Goal: Navigation & Orientation: Understand site structure

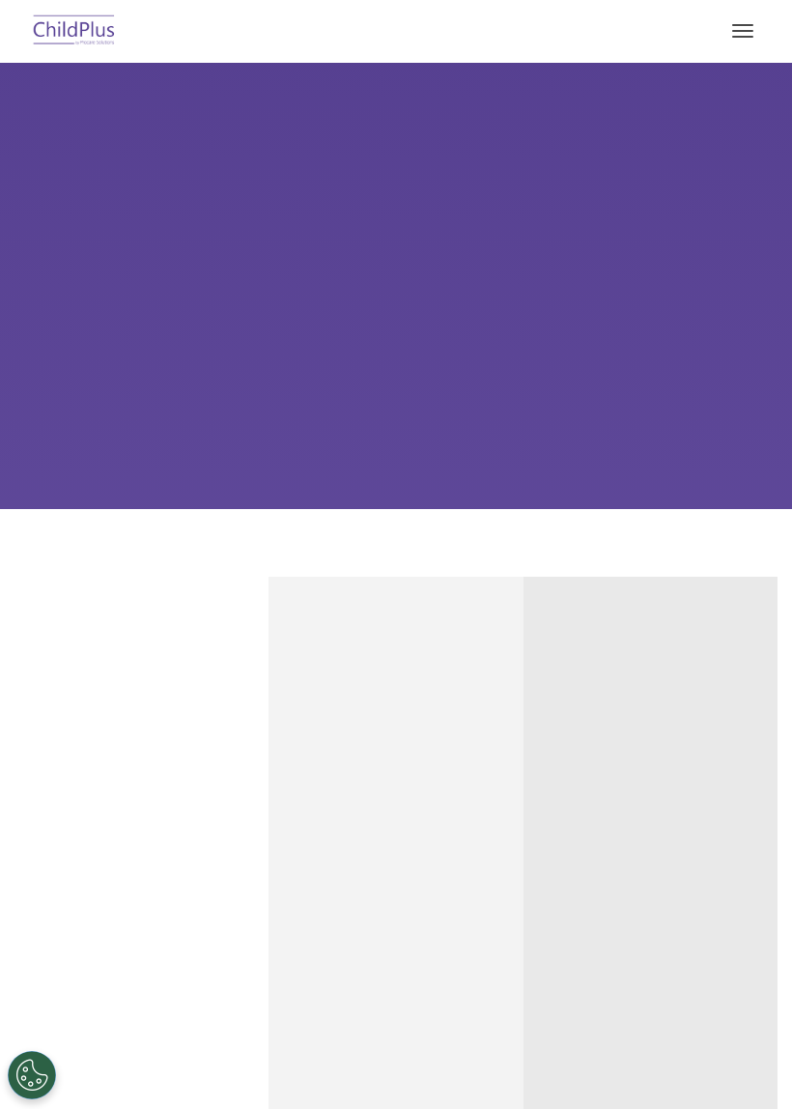
select select "MEDIUM"
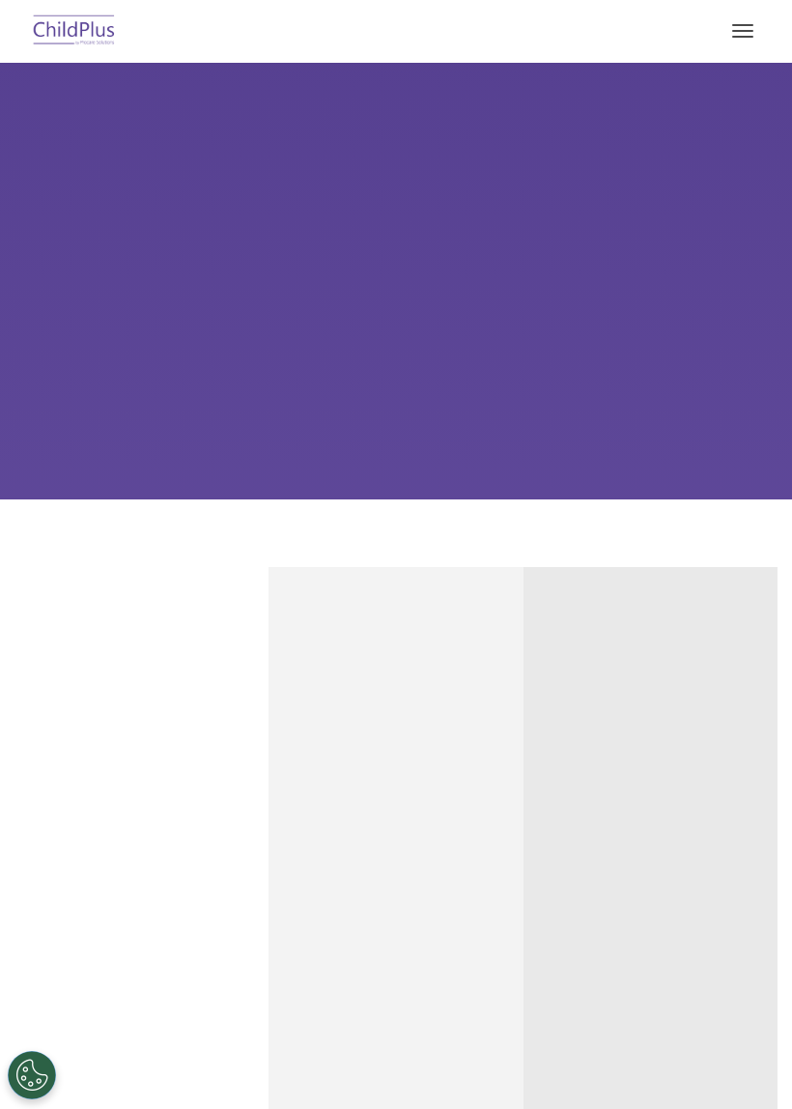
scroll to position [68, 0]
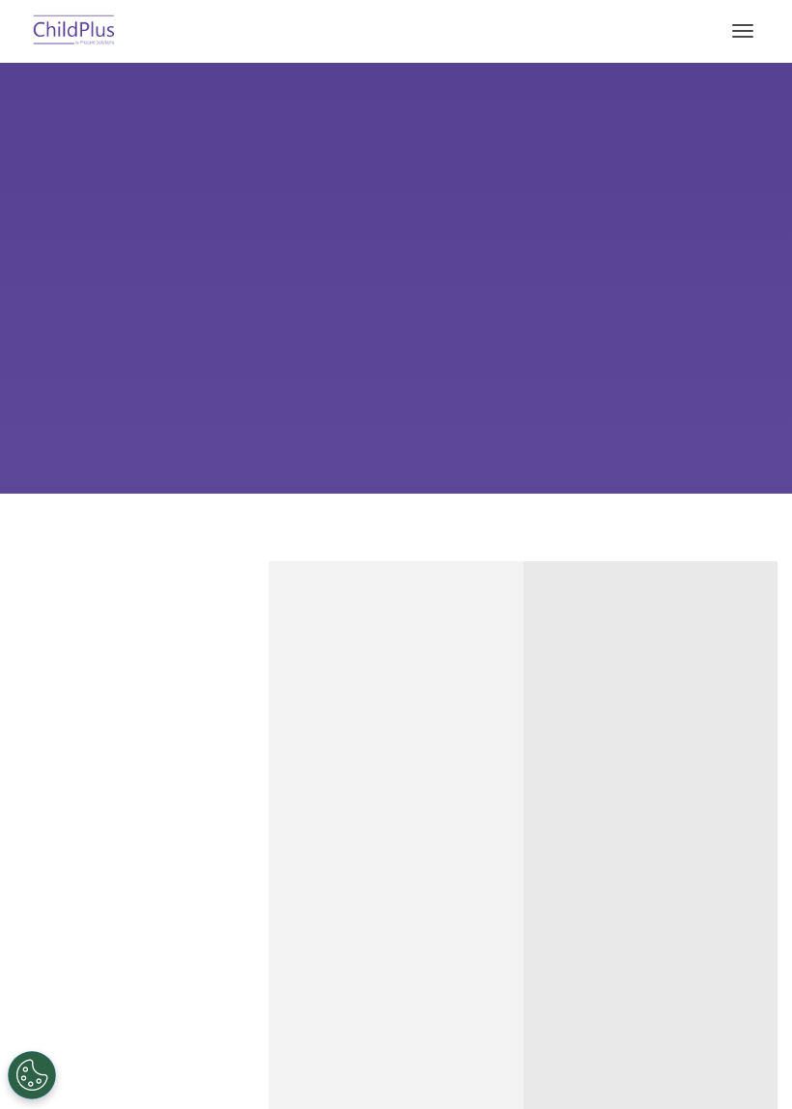
click at [746, 34] on button "button" at bounding box center [742, 30] width 41 height 31
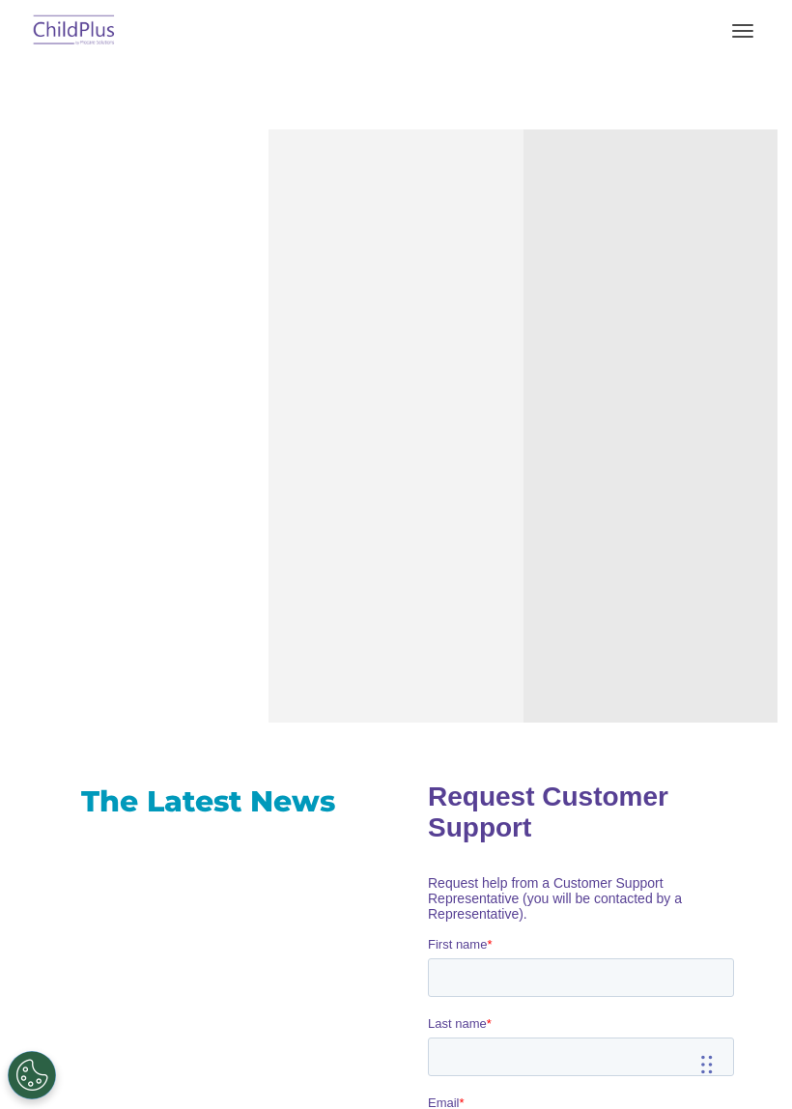
scroll to position [0, 0]
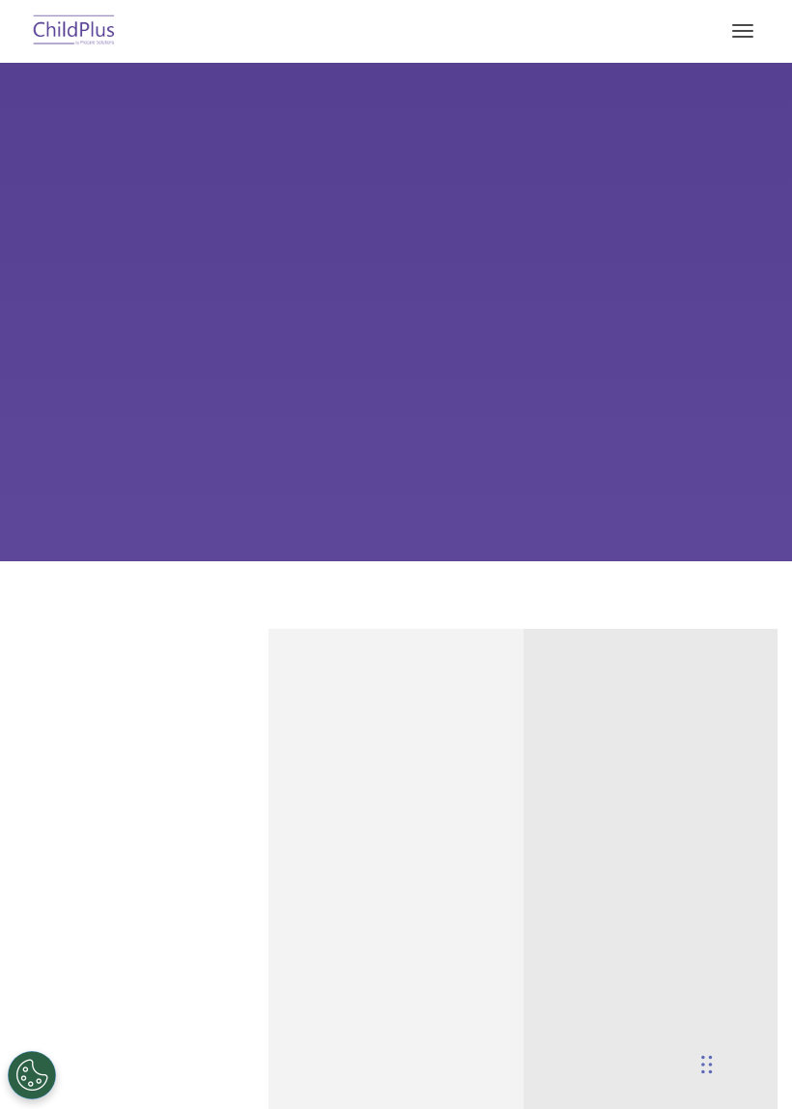
click at [752, 31] on span "button" at bounding box center [742, 31] width 21 height 2
click at [745, 27] on button "button" at bounding box center [742, 30] width 41 height 31
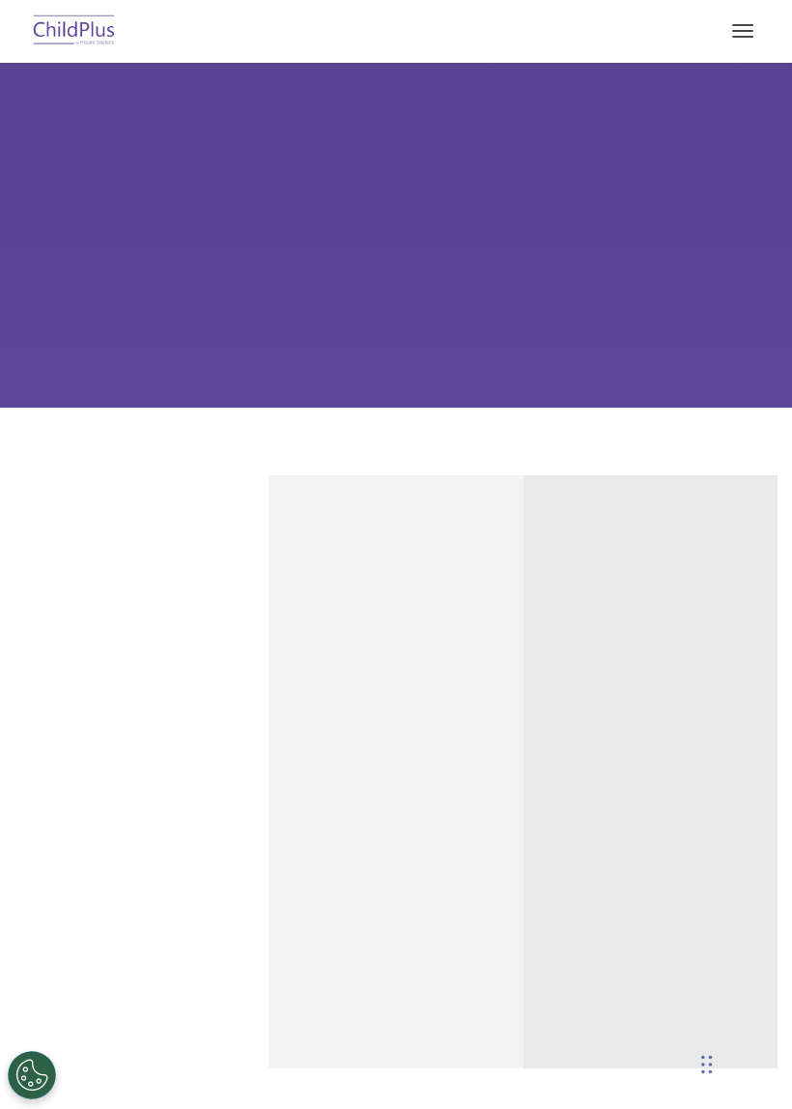
scroll to position [157, 0]
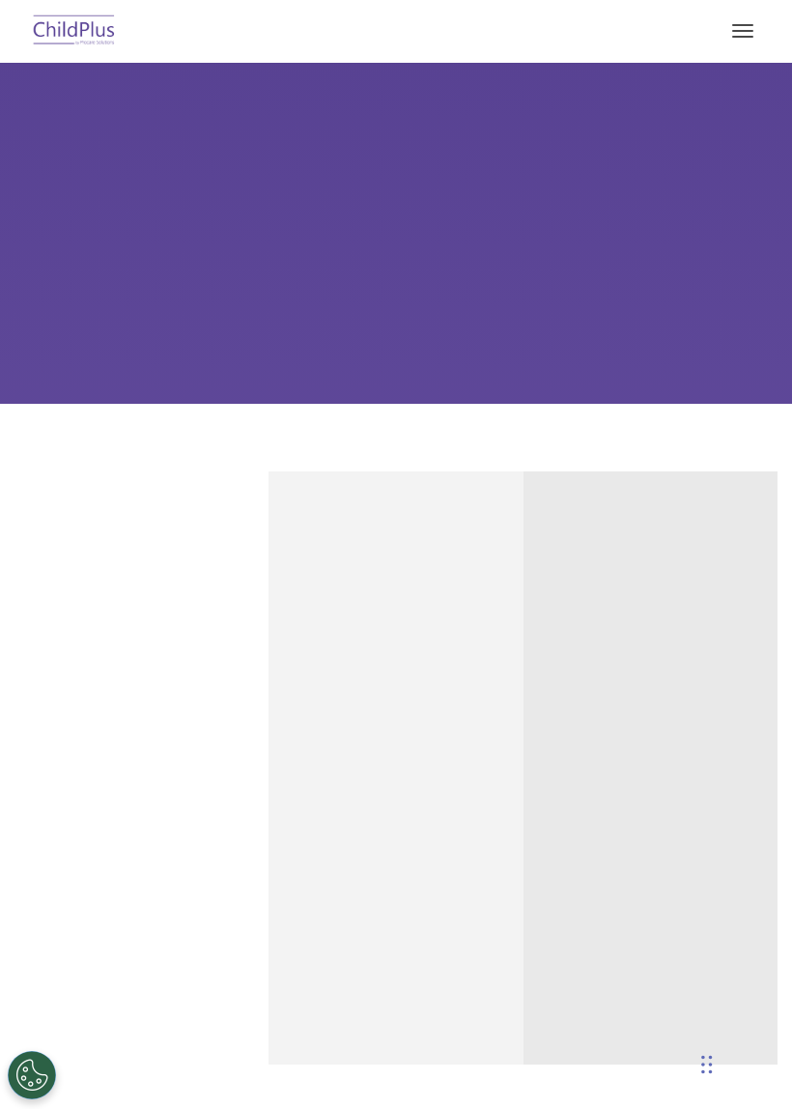
click at [756, 16] on button "button" at bounding box center [742, 30] width 41 height 31
click at [757, 39] on button "button" at bounding box center [742, 30] width 41 height 31
click at [745, 18] on button "button" at bounding box center [742, 30] width 41 height 31
click at [735, 36] on span "button" at bounding box center [742, 37] width 21 height 2
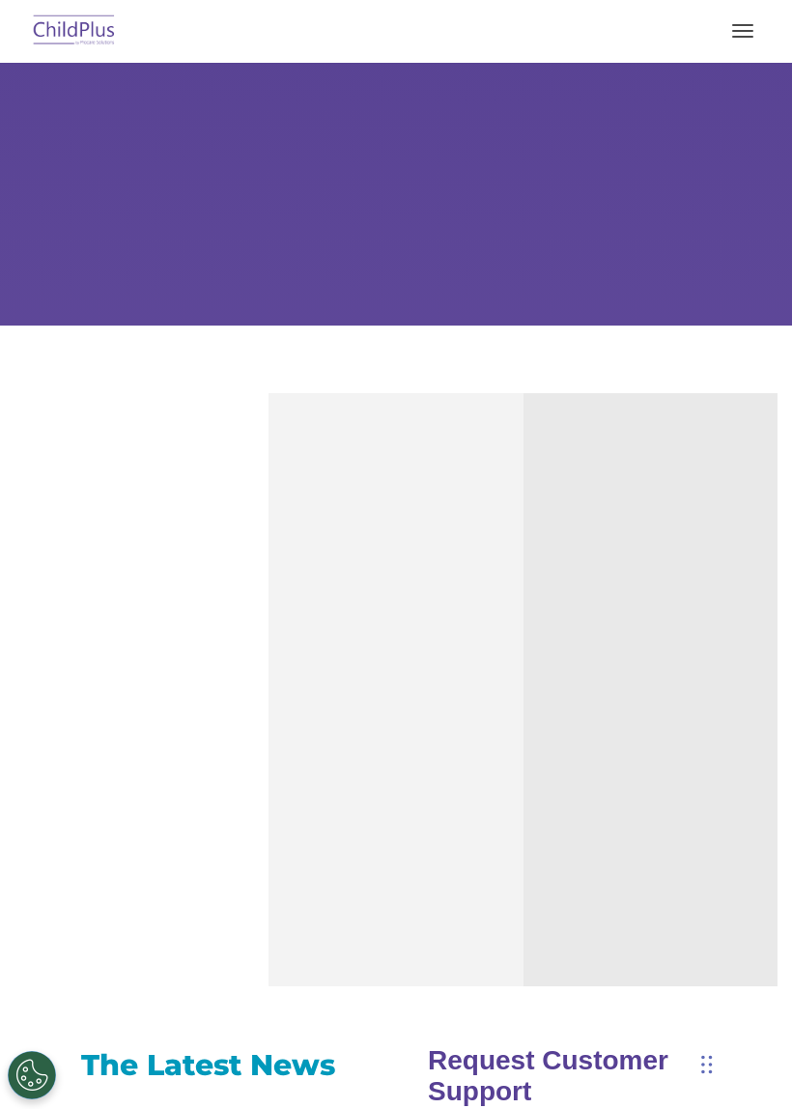
scroll to position [253, 0]
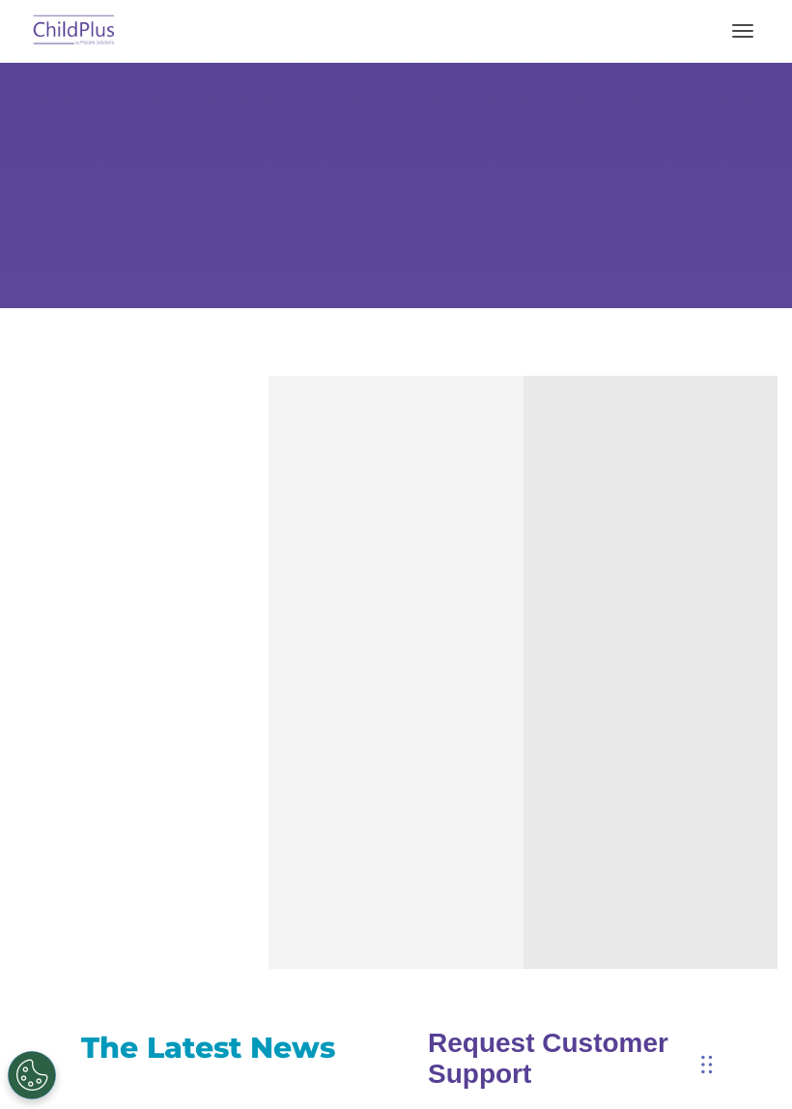
click at [760, 23] on button "button" at bounding box center [742, 30] width 41 height 31
click at [746, 42] on button "button" at bounding box center [742, 30] width 41 height 31
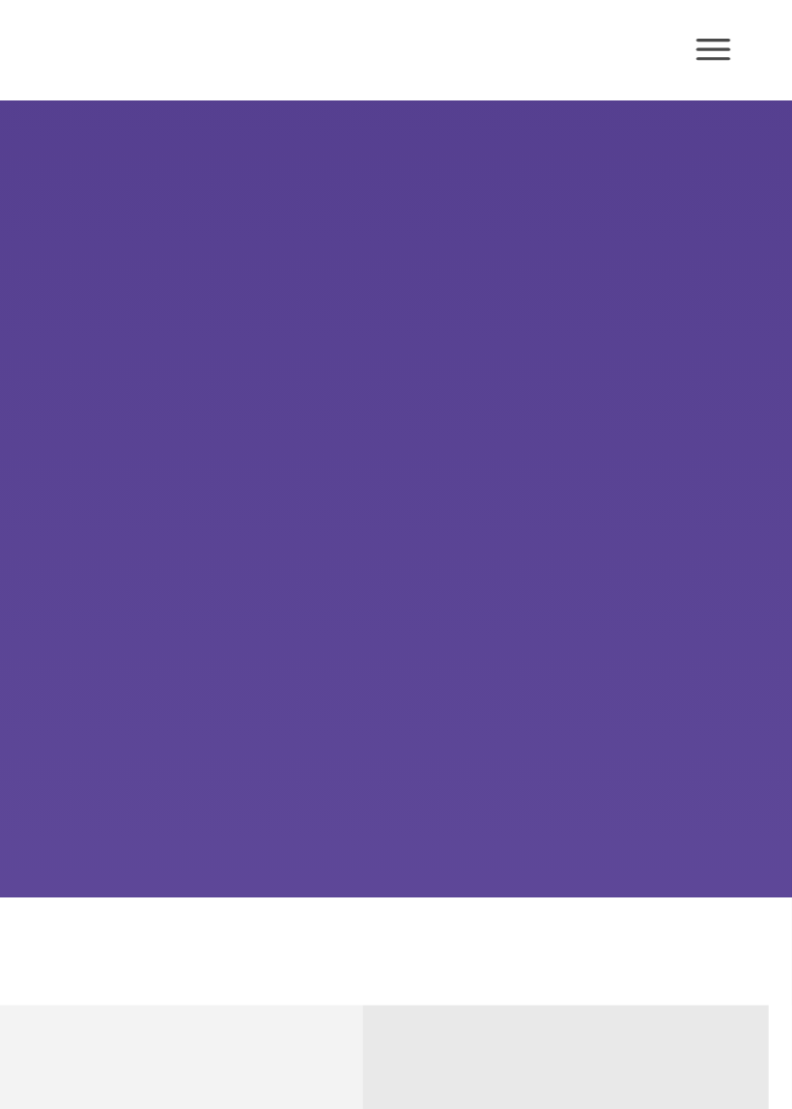
scroll to position [0, 0]
click at [722, 34] on button "button" at bounding box center [742, 30] width 41 height 31
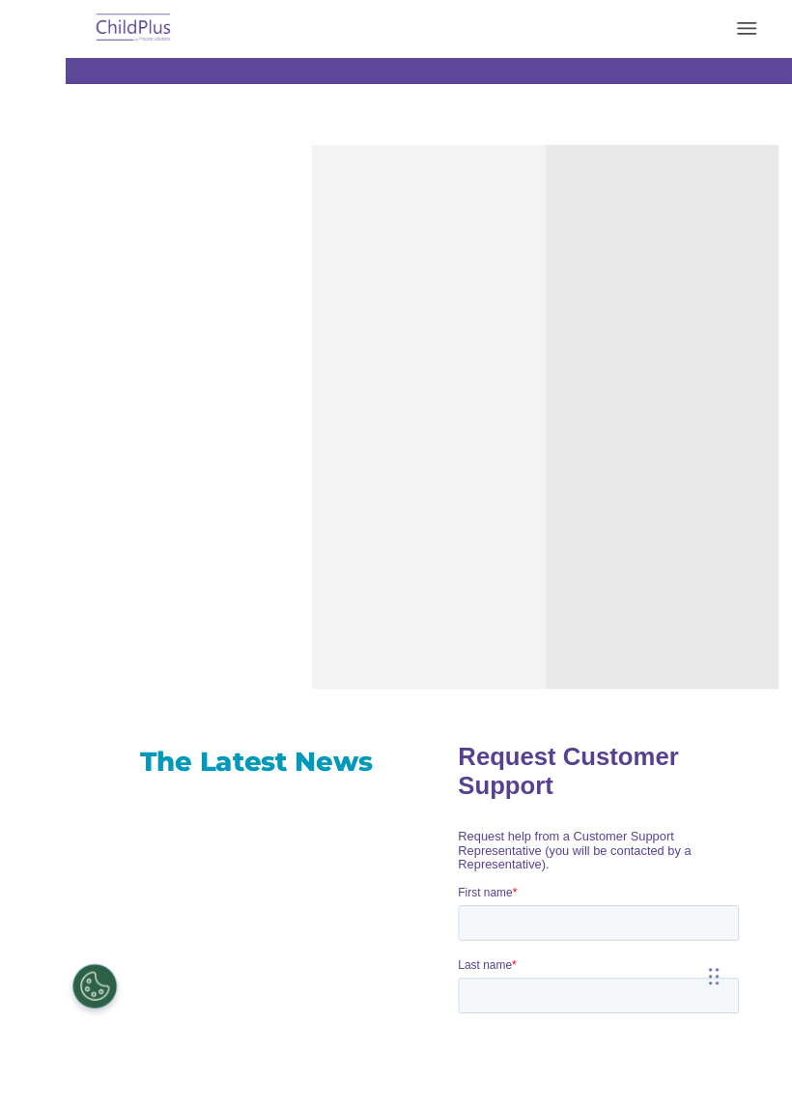
scroll to position [641, 0]
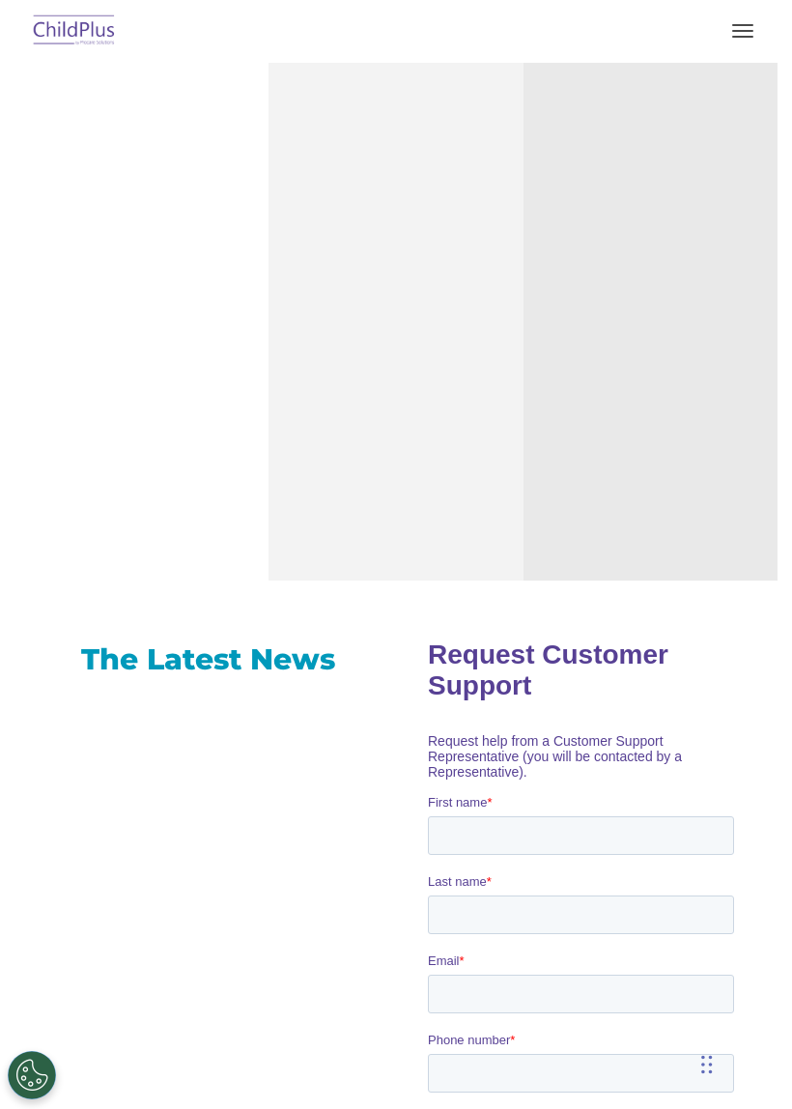
click at [380, 1] on nav "Download Support | Schedule A Demo Search for: Search MENU MENU Software ChildP…" at bounding box center [396, 31] width 792 height 63
click at [728, 18] on button "button" at bounding box center [742, 30] width 41 height 31
click at [740, 30] on span "button" at bounding box center [742, 31] width 21 height 2
click at [760, 36] on button "button" at bounding box center [742, 30] width 41 height 31
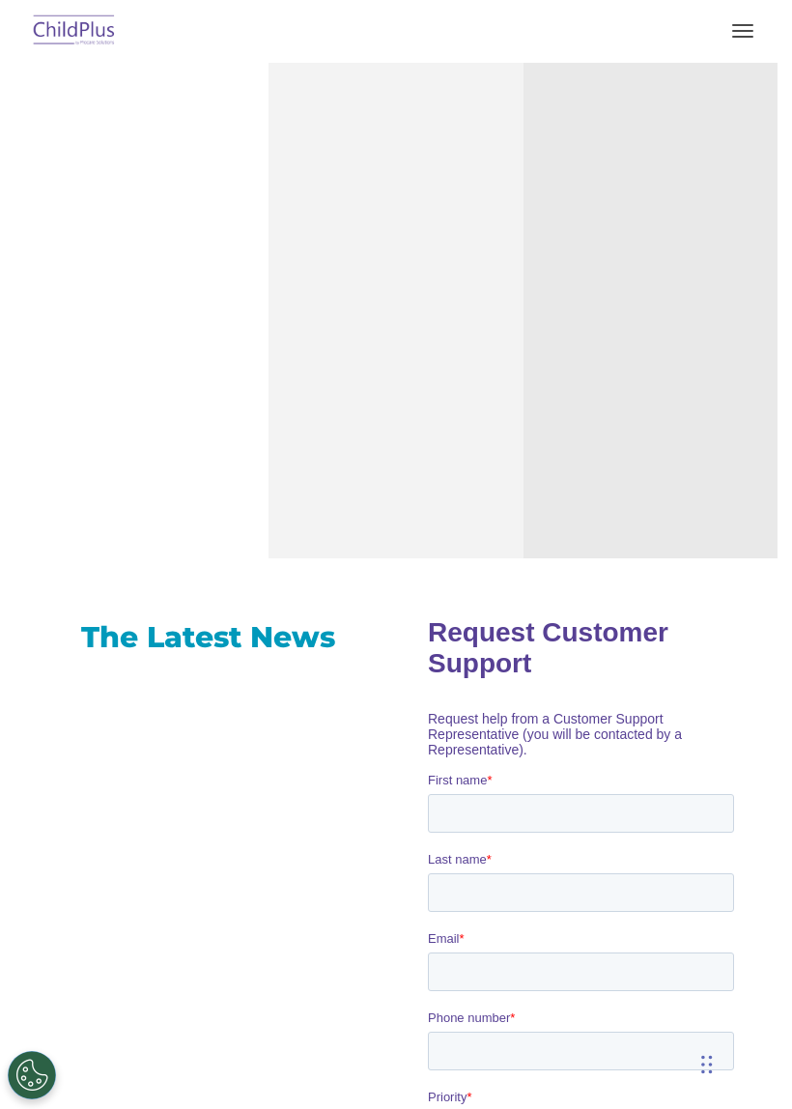
scroll to position [666, 0]
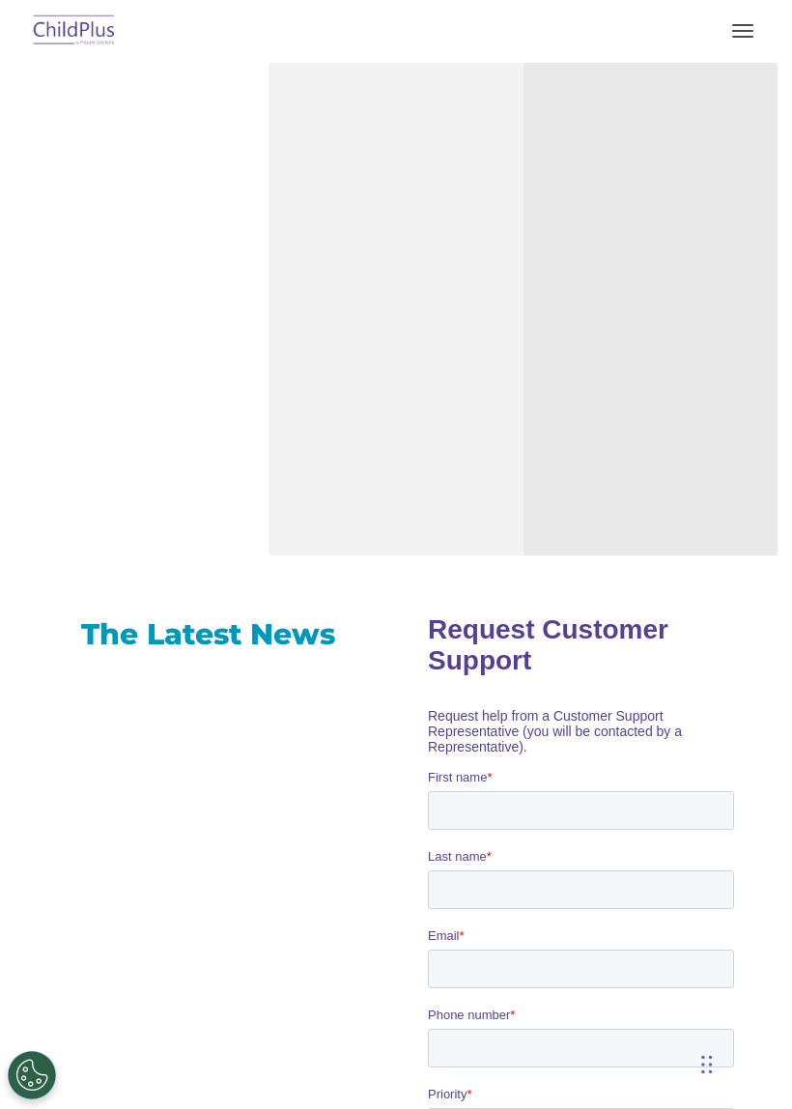
click at [45, 1094] on button "Cookies Settings" at bounding box center [32, 1075] width 48 height 48
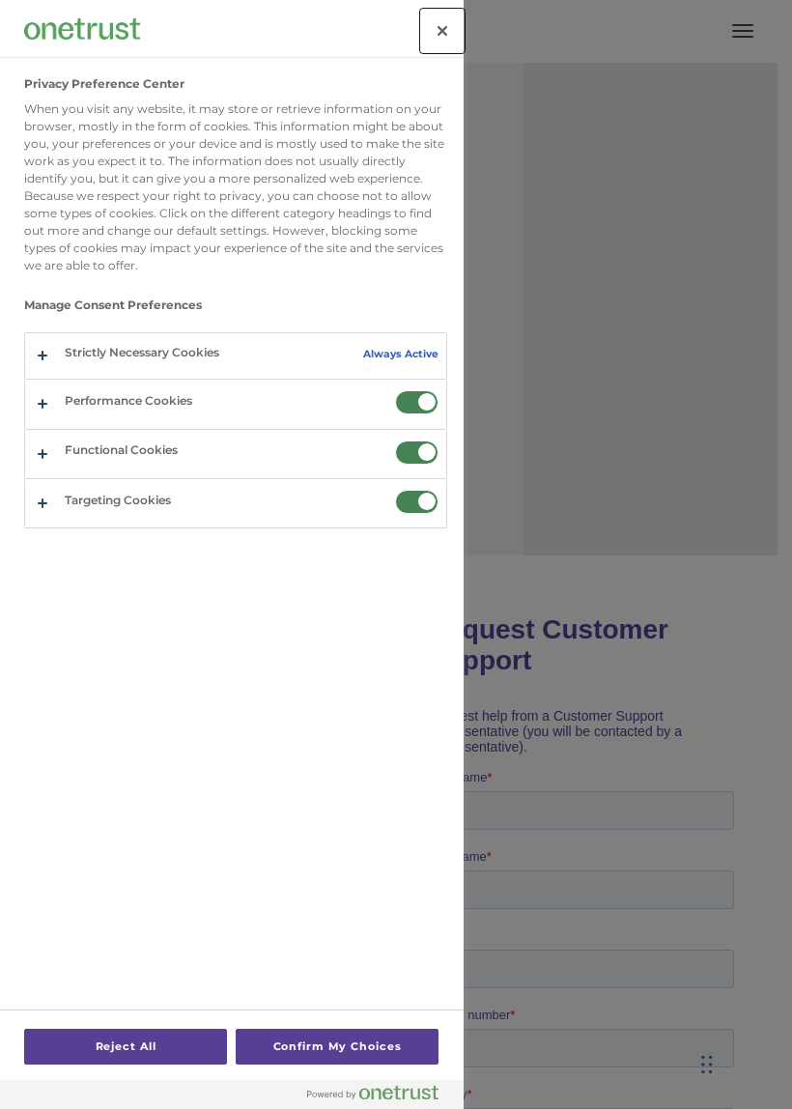
click at [433, 30] on button "Close" at bounding box center [442, 31] width 42 height 42
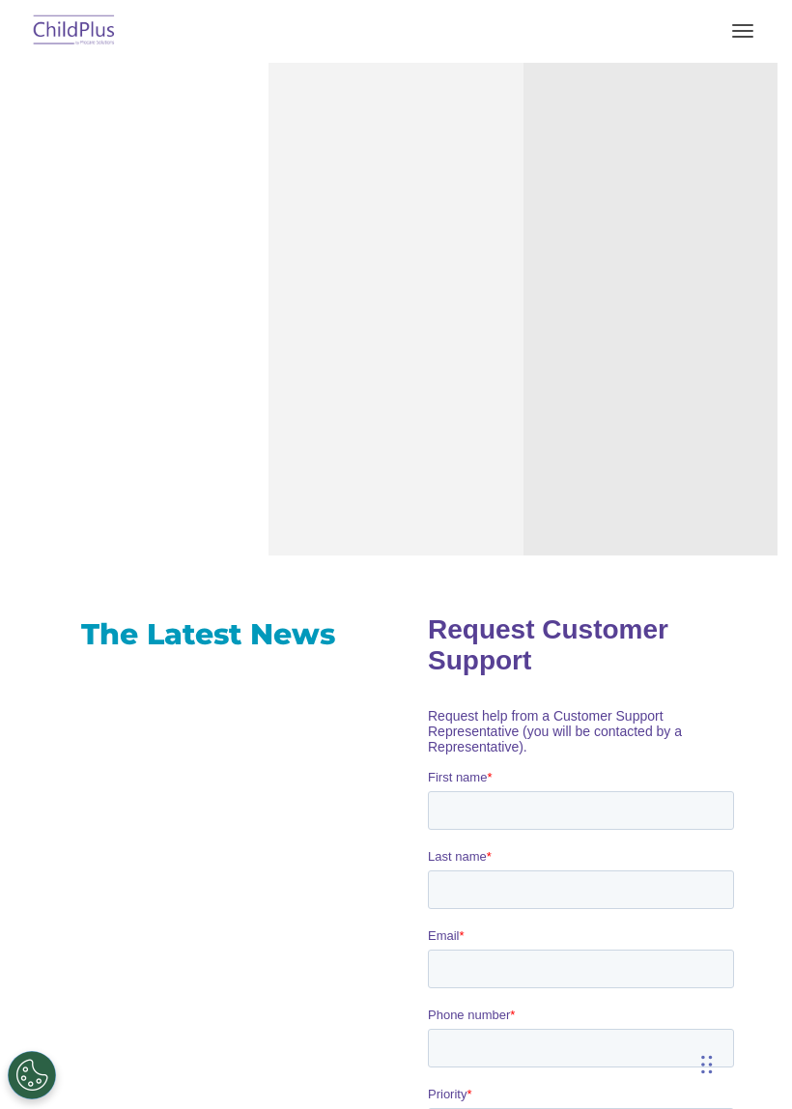
click at [747, 38] on button "button" at bounding box center [742, 30] width 41 height 31
click at [748, 25] on span "button" at bounding box center [742, 25] width 21 height 2
click at [739, 16] on button "button" at bounding box center [742, 30] width 41 height 31
click at [744, 31] on span "button" at bounding box center [742, 31] width 21 height 2
click at [742, 31] on span "button" at bounding box center [742, 31] width 21 height 2
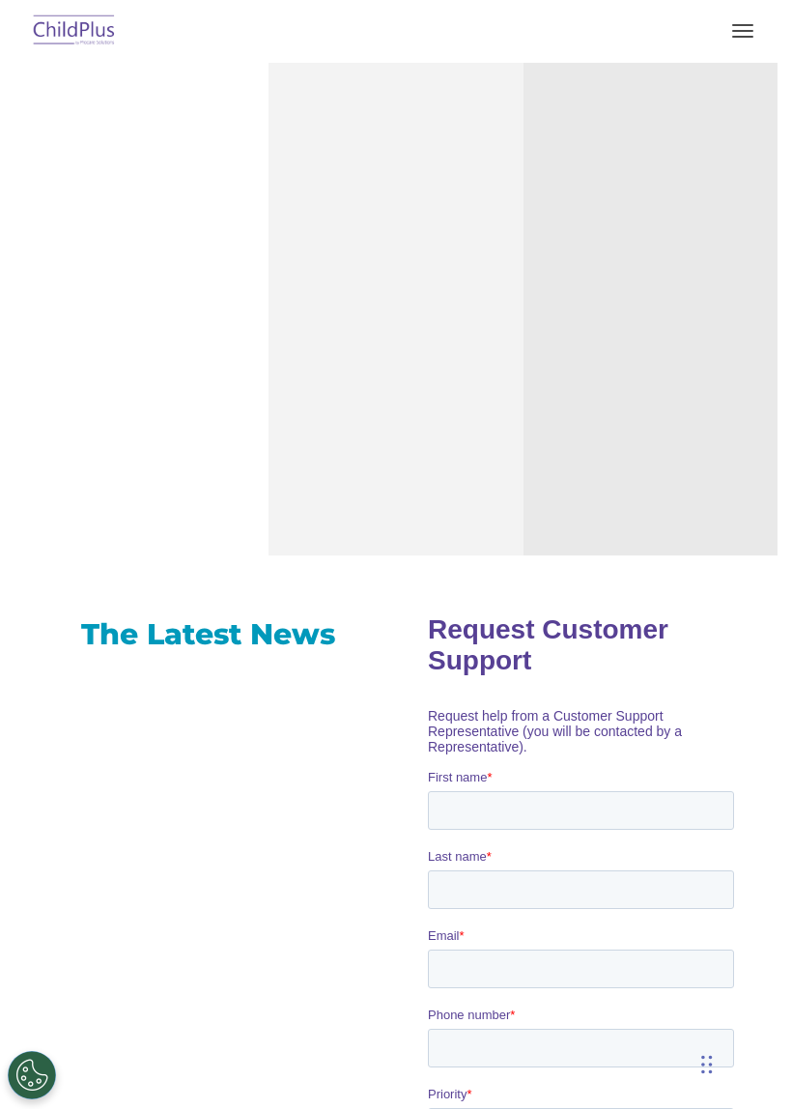
click at [756, 26] on button "button" at bounding box center [742, 30] width 41 height 31
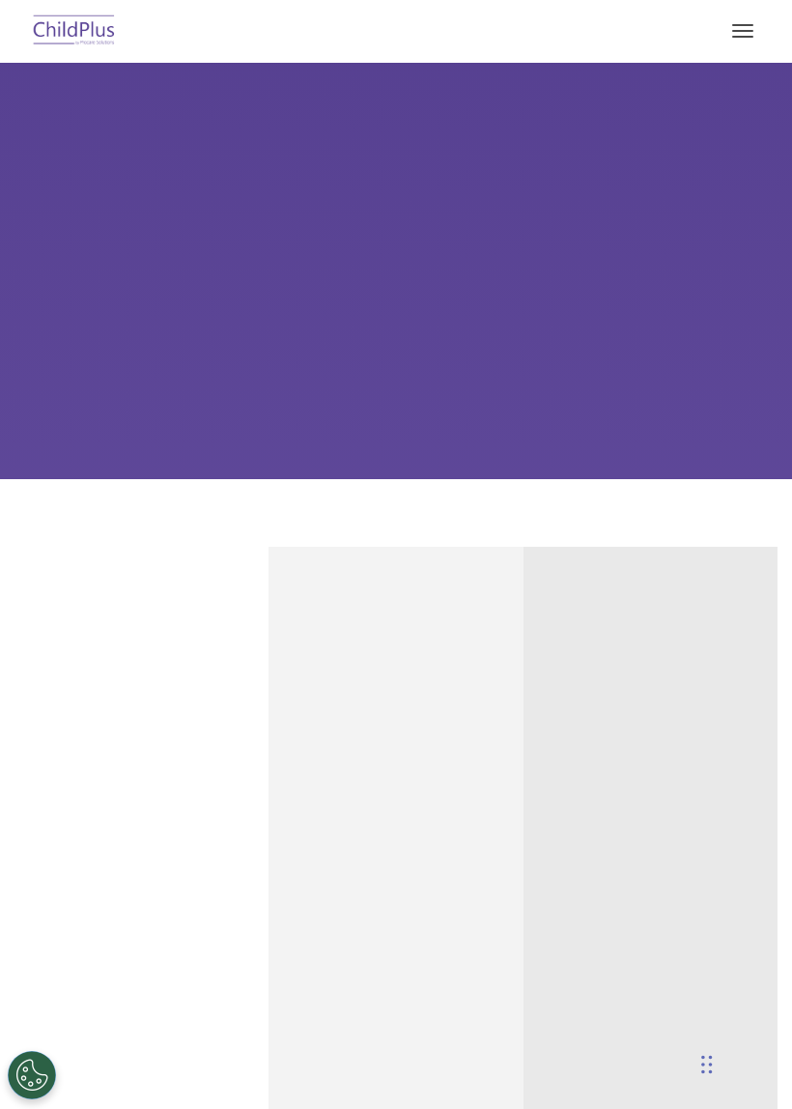
scroll to position [64, 0]
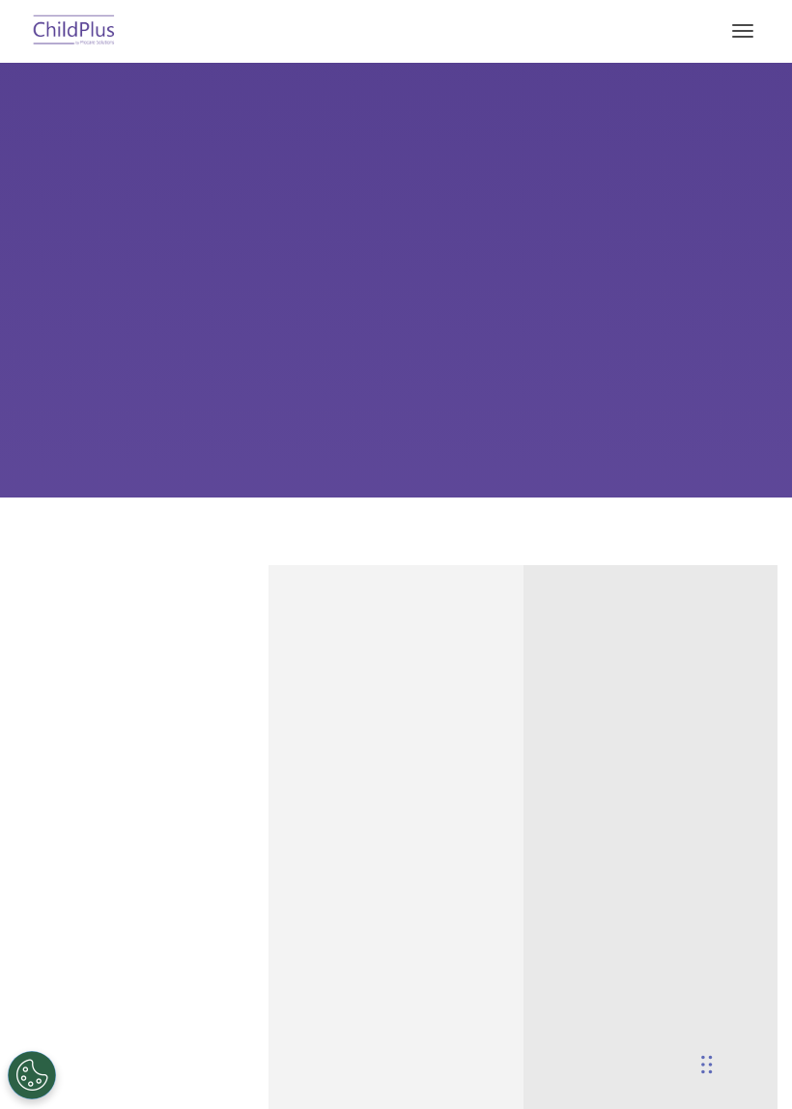
click at [755, 24] on button "button" at bounding box center [742, 30] width 41 height 31
click at [751, 16] on button "button" at bounding box center [742, 30] width 41 height 31
click at [768, 14] on div "Download Support | Schedule A Demo Search for: Search MENU MENU Software ChildP…" at bounding box center [395, 31] width 753 height 46
click at [750, 12] on div at bounding box center [396, 31] width 715 height 46
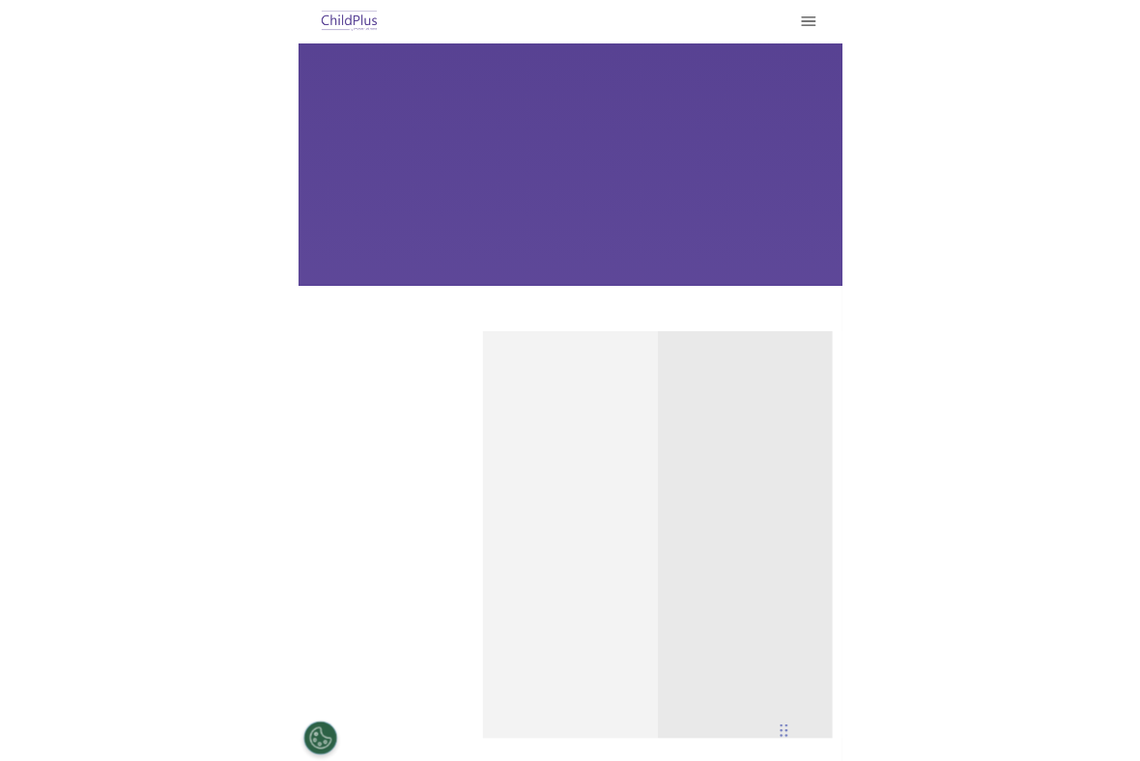
scroll to position [150, 0]
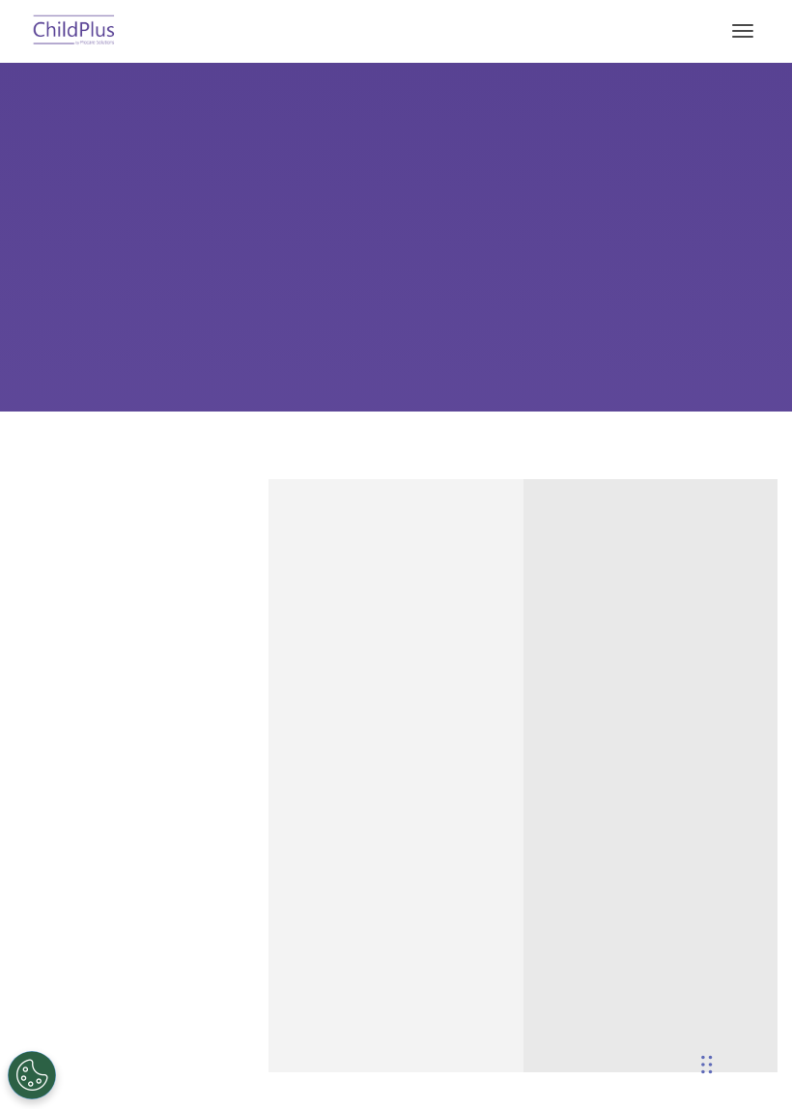
click at [710, 1072] on div "Chat Widget" at bounding box center [743, 1062] width 97 height 93
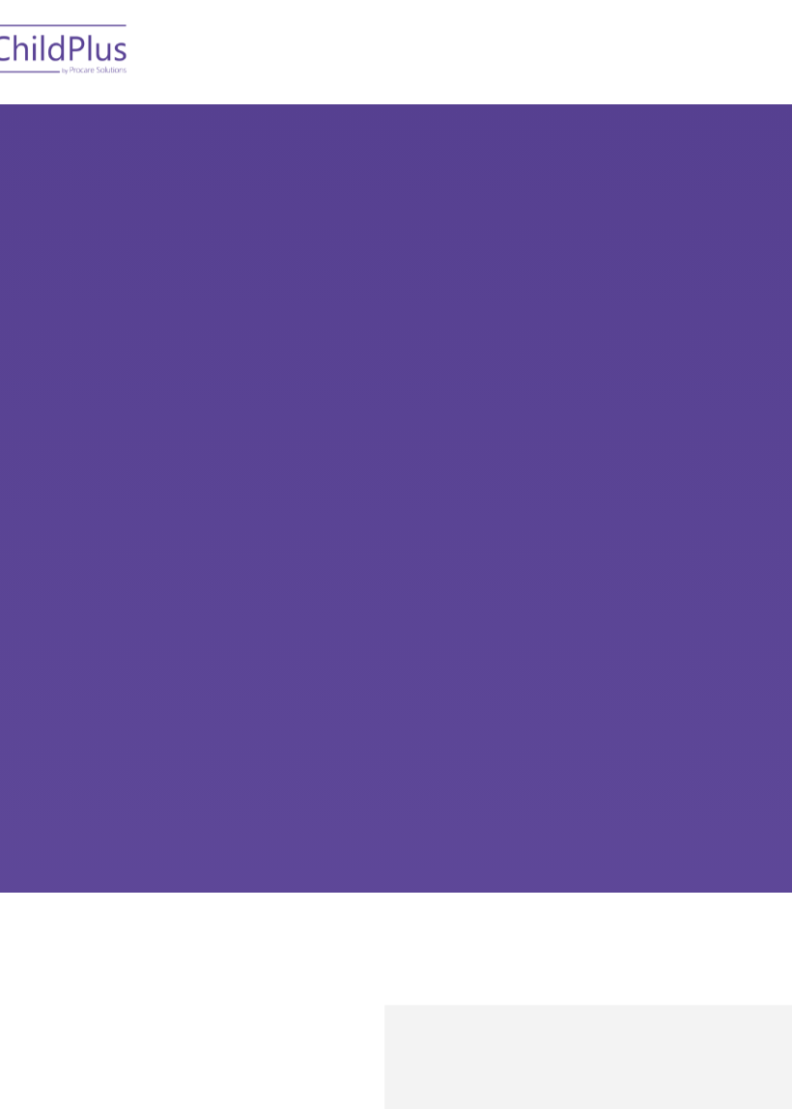
scroll to position [0, 0]
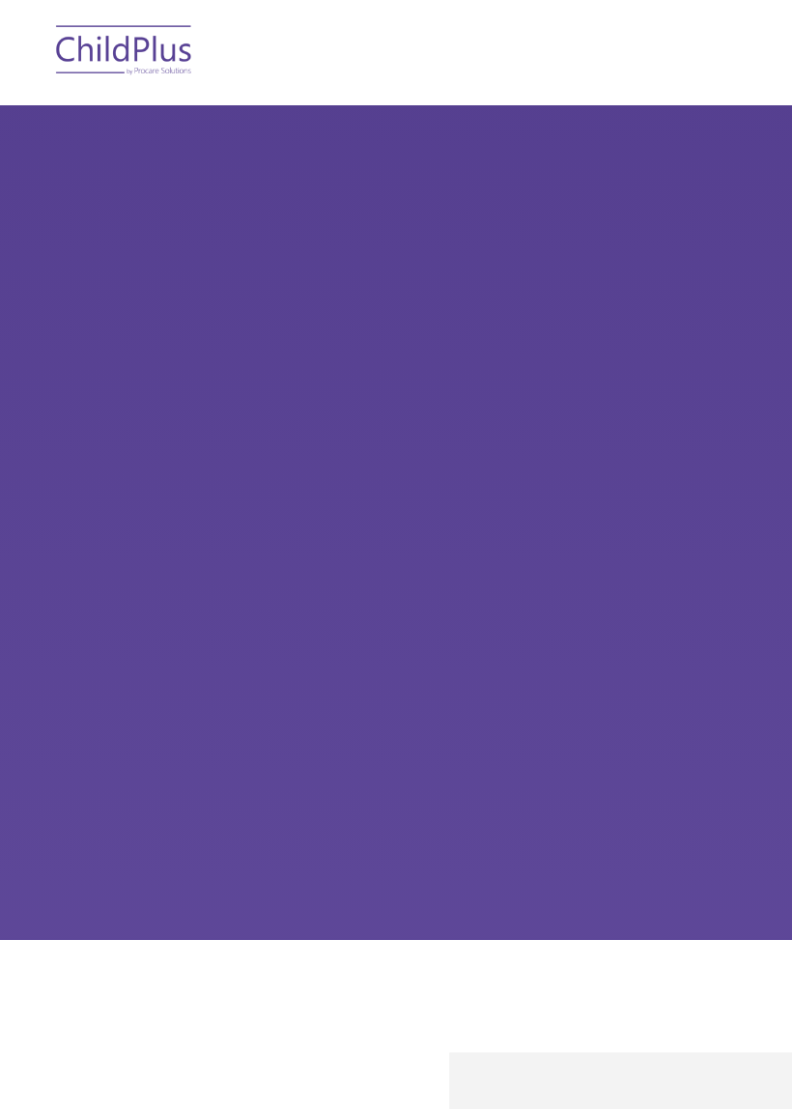
click at [101, 161] on div "Learn More Request a Demo The Future of ChildPlus is Here! Boost your productiv…" at bounding box center [396, 312] width 792 height 498
click at [50, 654] on div "Reliable Customer Support Need help with ChildPlus? We offer many convenient wa…" at bounding box center [141, 925] width 254 height 593
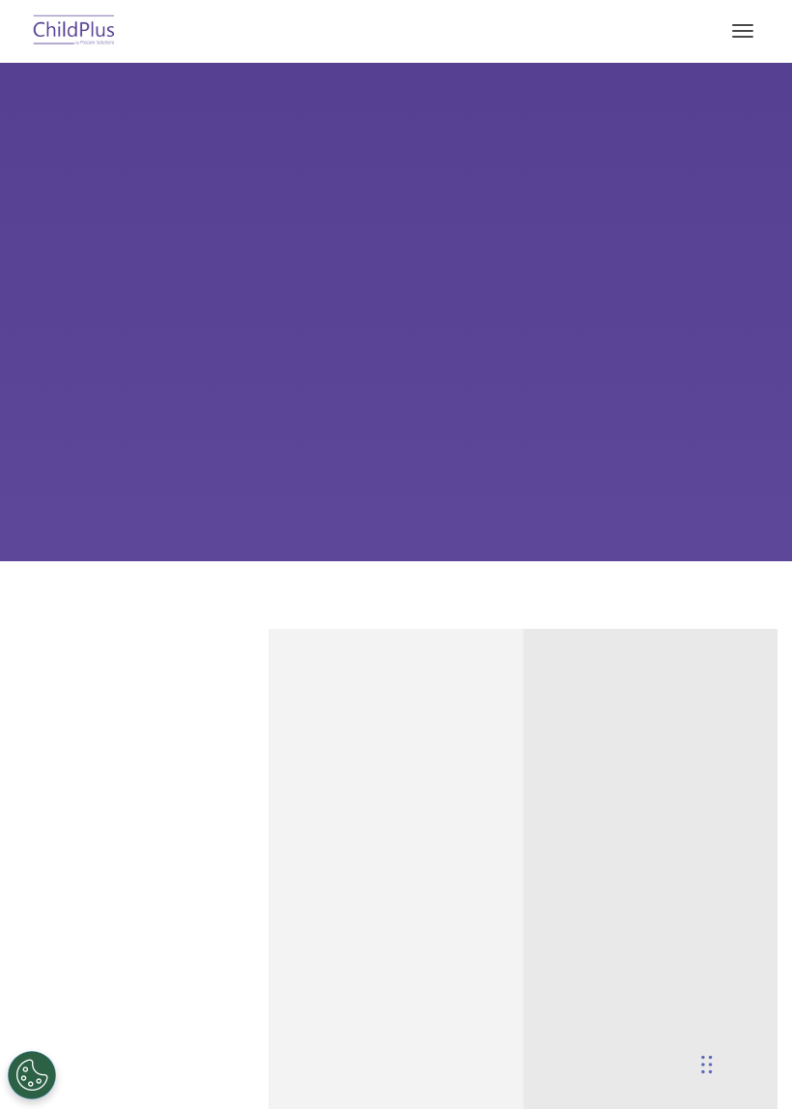
click at [70, 37] on img at bounding box center [74, 31] width 91 height 45
